Goal: Navigation & Orientation: Find specific page/section

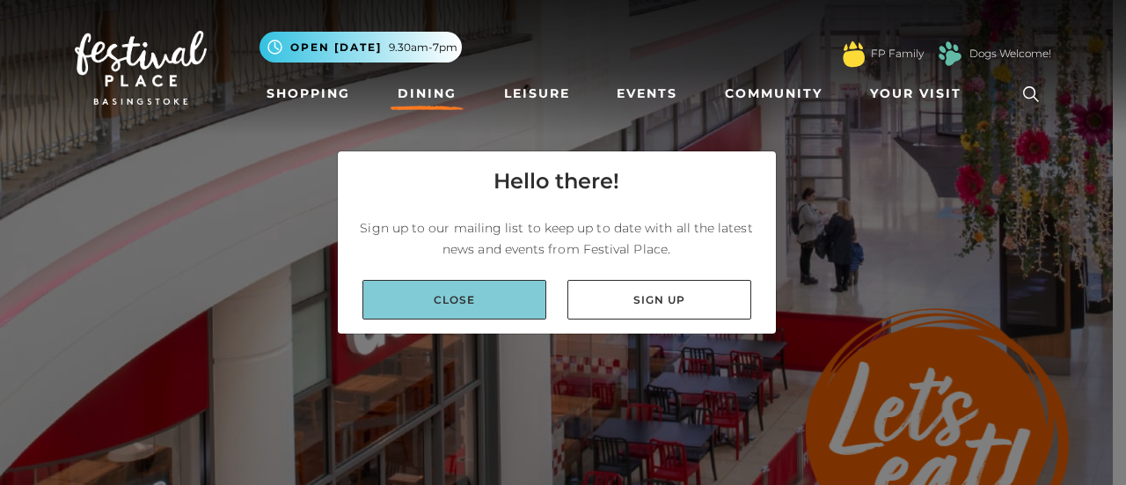
click at [478, 305] on link "Close" at bounding box center [455, 300] width 184 height 40
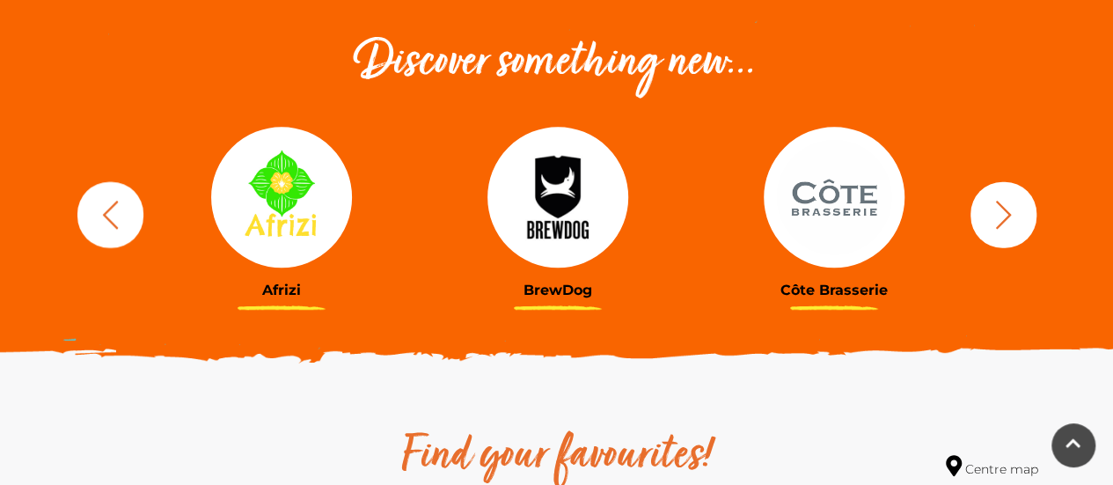
scroll to position [704, 0]
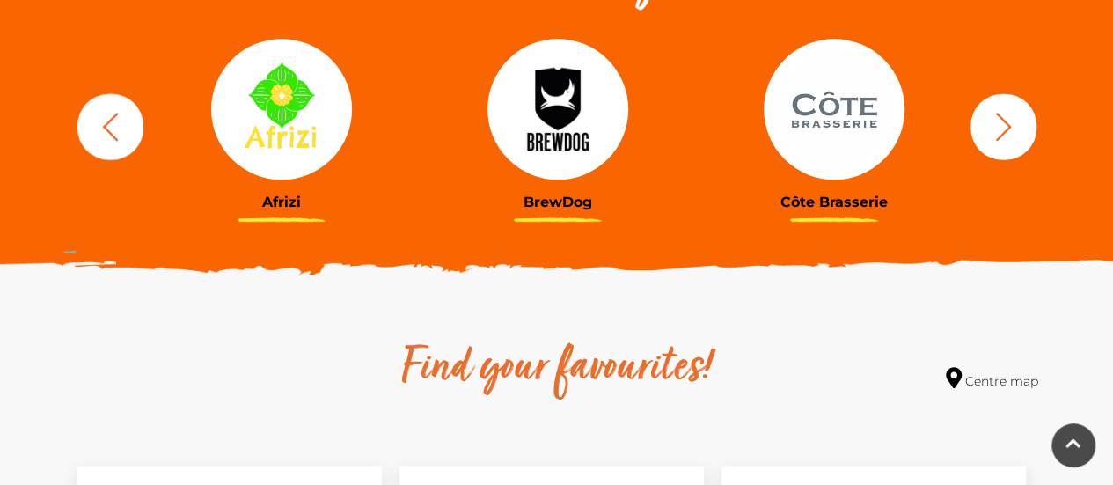
click at [1009, 126] on icon "button" at bounding box center [1003, 126] width 16 height 28
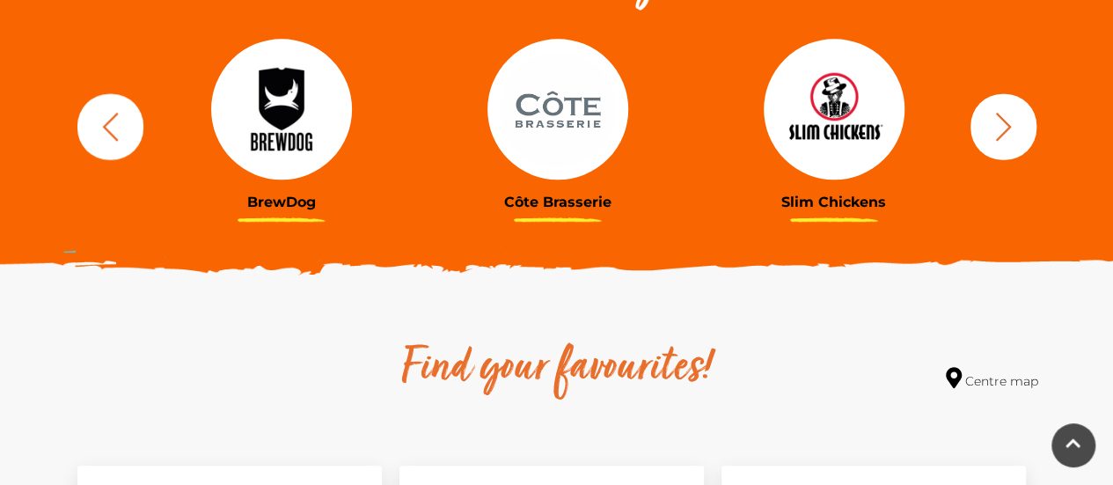
click at [1004, 121] on icon "button" at bounding box center [1003, 126] width 16 height 28
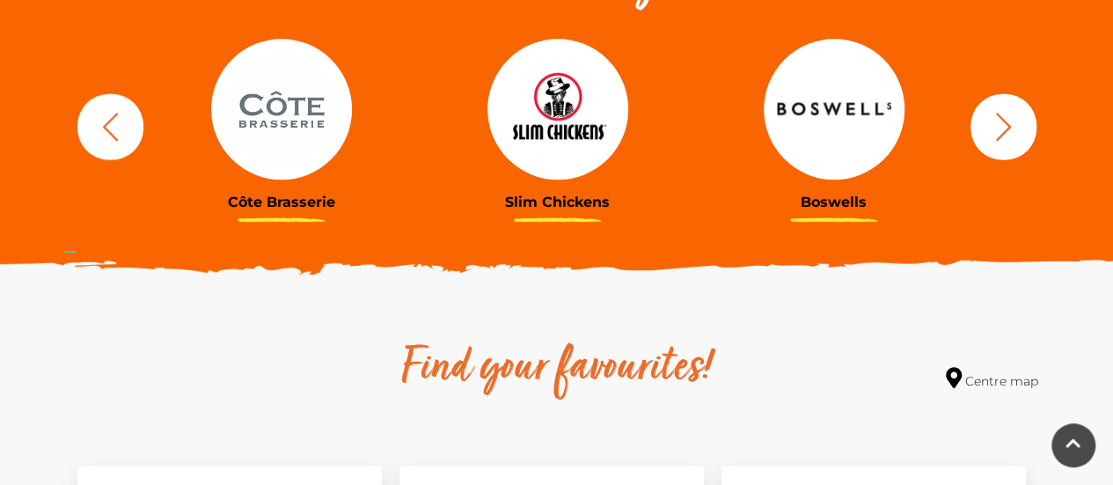
click at [1005, 119] on icon "button" at bounding box center [1003, 126] width 33 height 33
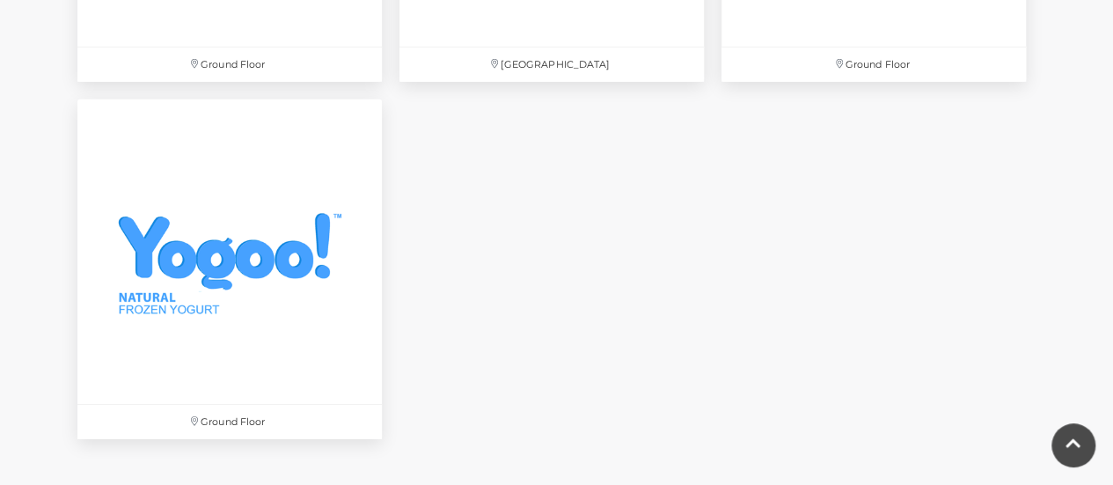
scroll to position [5984, 0]
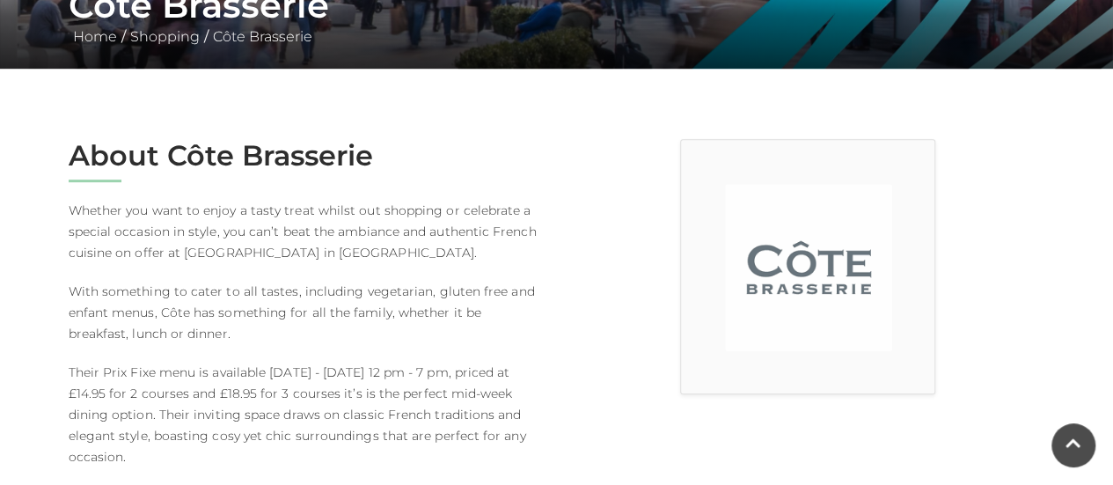
scroll to position [528, 0]
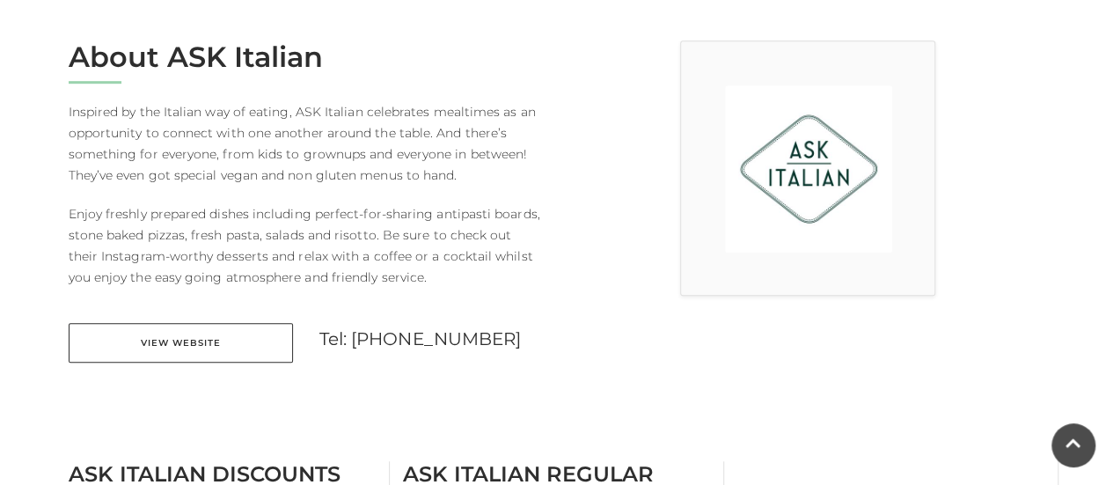
scroll to position [528, 0]
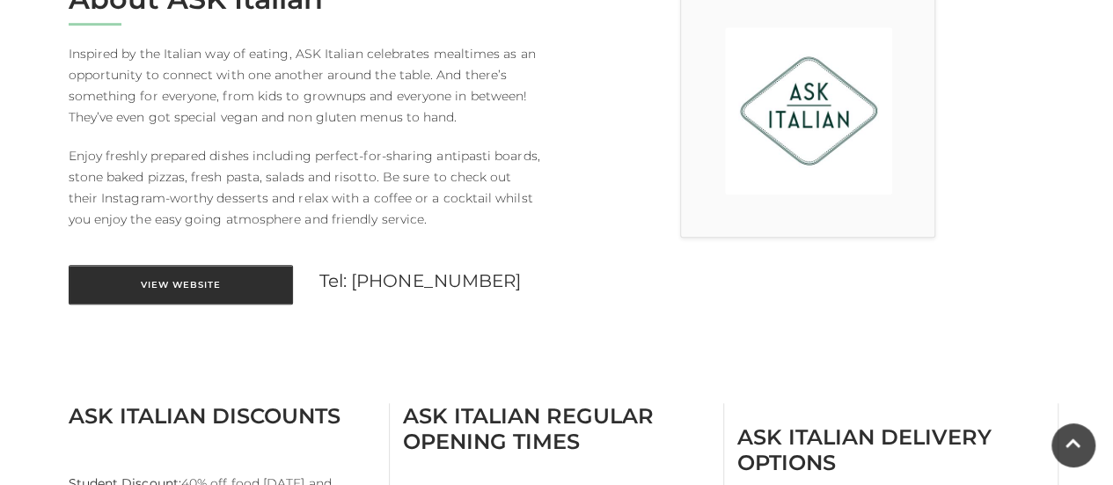
click at [157, 282] on link "View Website" at bounding box center [181, 285] width 224 height 40
